Goal: Task Accomplishment & Management: Use online tool/utility

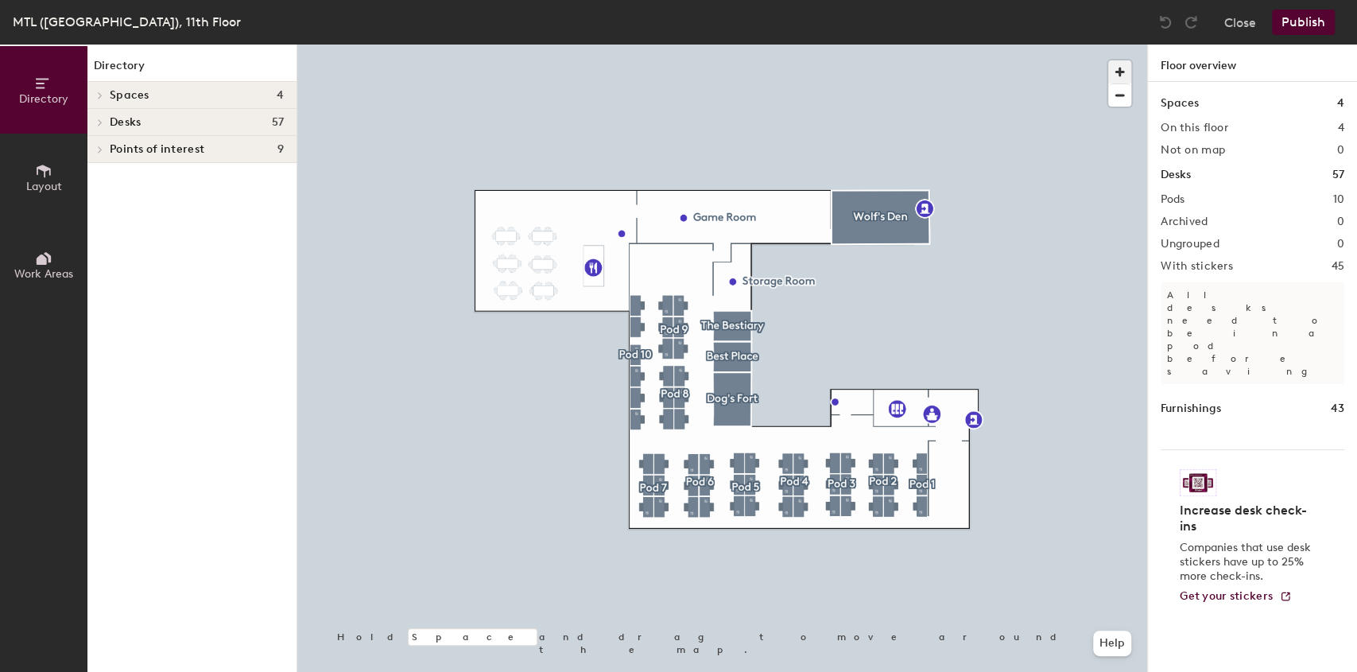
click at [1112, 72] on span "button" at bounding box center [1119, 71] width 23 height 23
click at [1113, 72] on span "button" at bounding box center [1119, 71] width 23 height 23
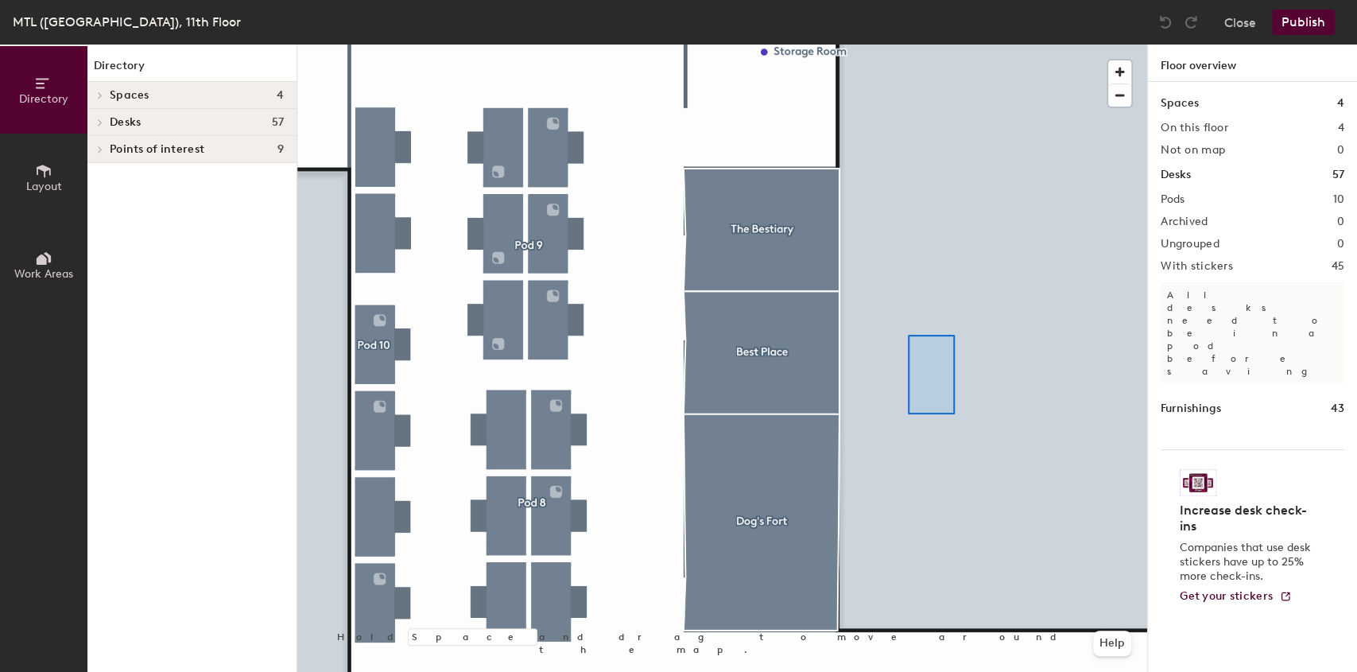
click at [901, 45] on div at bounding box center [722, 45] width 850 height 0
click at [900, 45] on div at bounding box center [722, 45] width 850 height 0
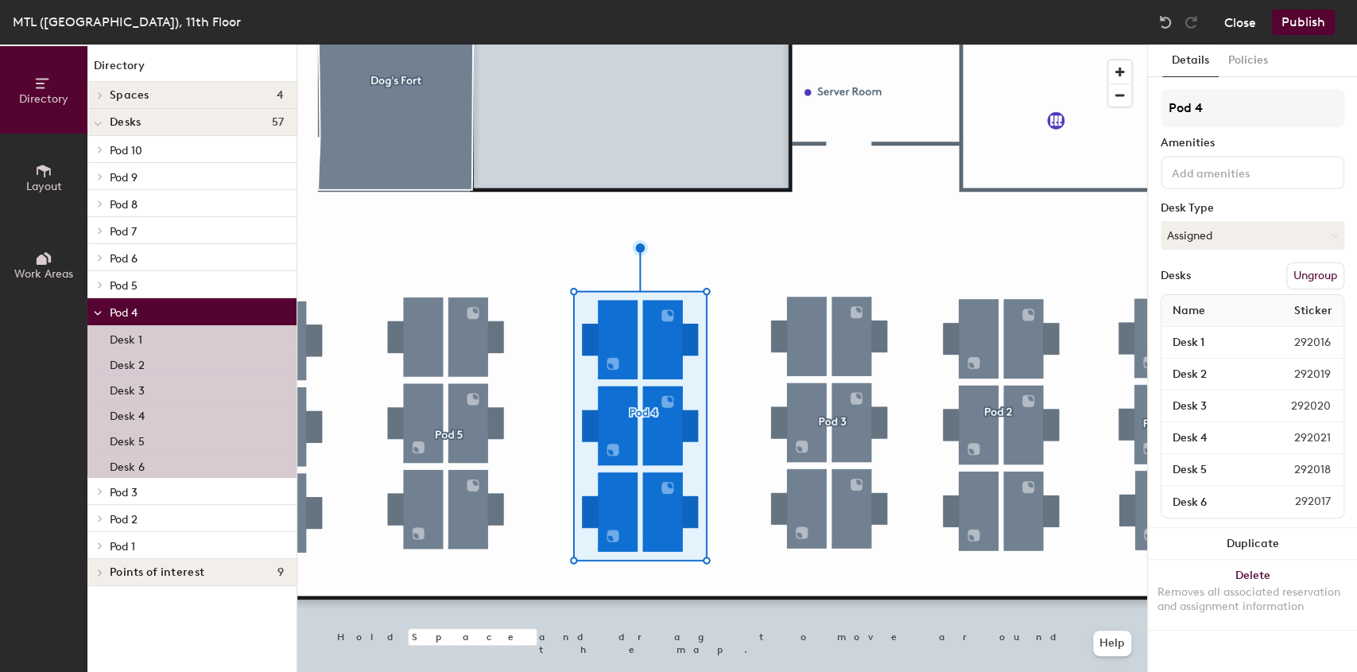
click at [1233, 23] on button "Close" at bounding box center [1240, 22] width 32 height 25
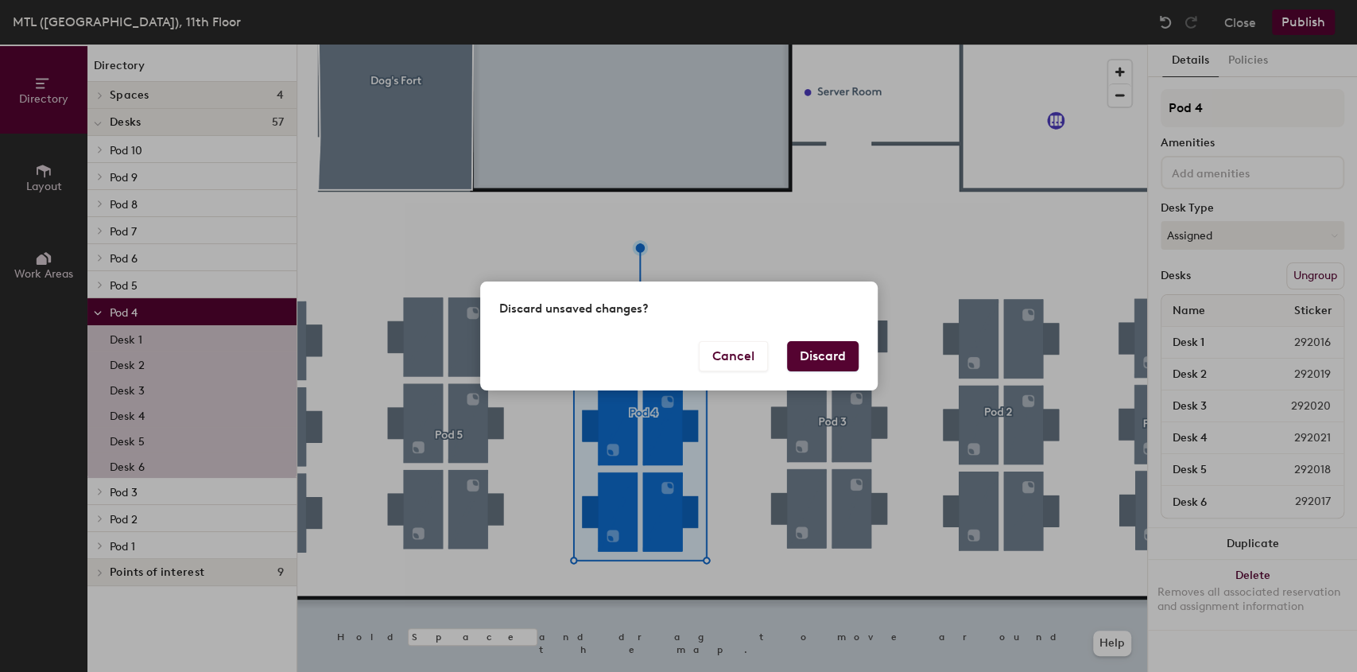
click at [826, 355] on button "Discard" at bounding box center [823, 356] width 72 height 30
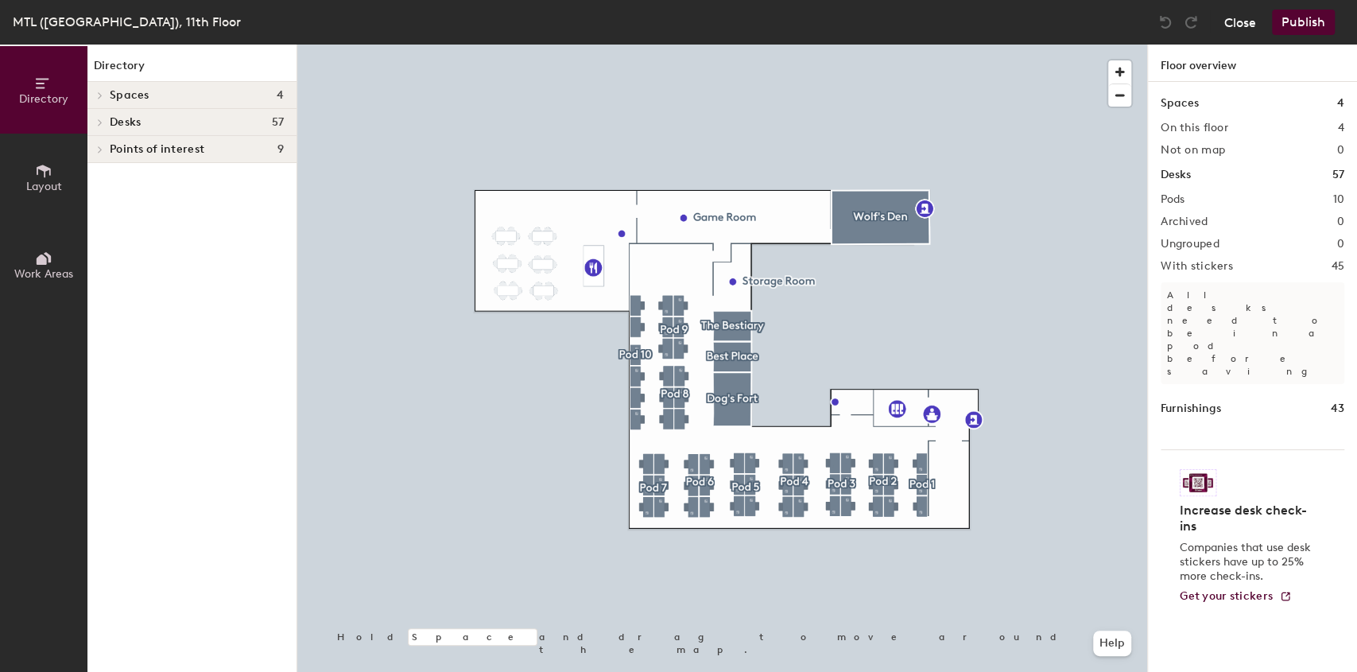
click at [1230, 31] on button "Close" at bounding box center [1240, 22] width 32 height 25
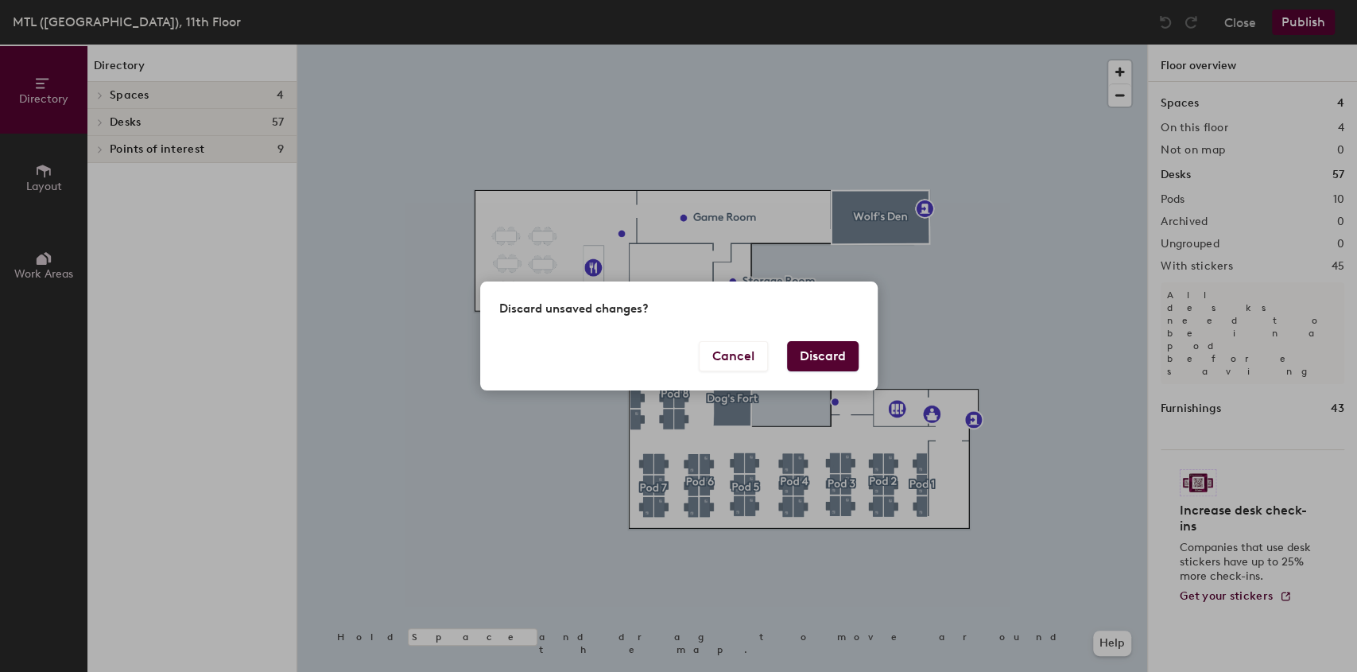
click at [836, 345] on button "Discard" at bounding box center [823, 356] width 72 height 30
